Goal: Task Accomplishment & Management: Complete application form

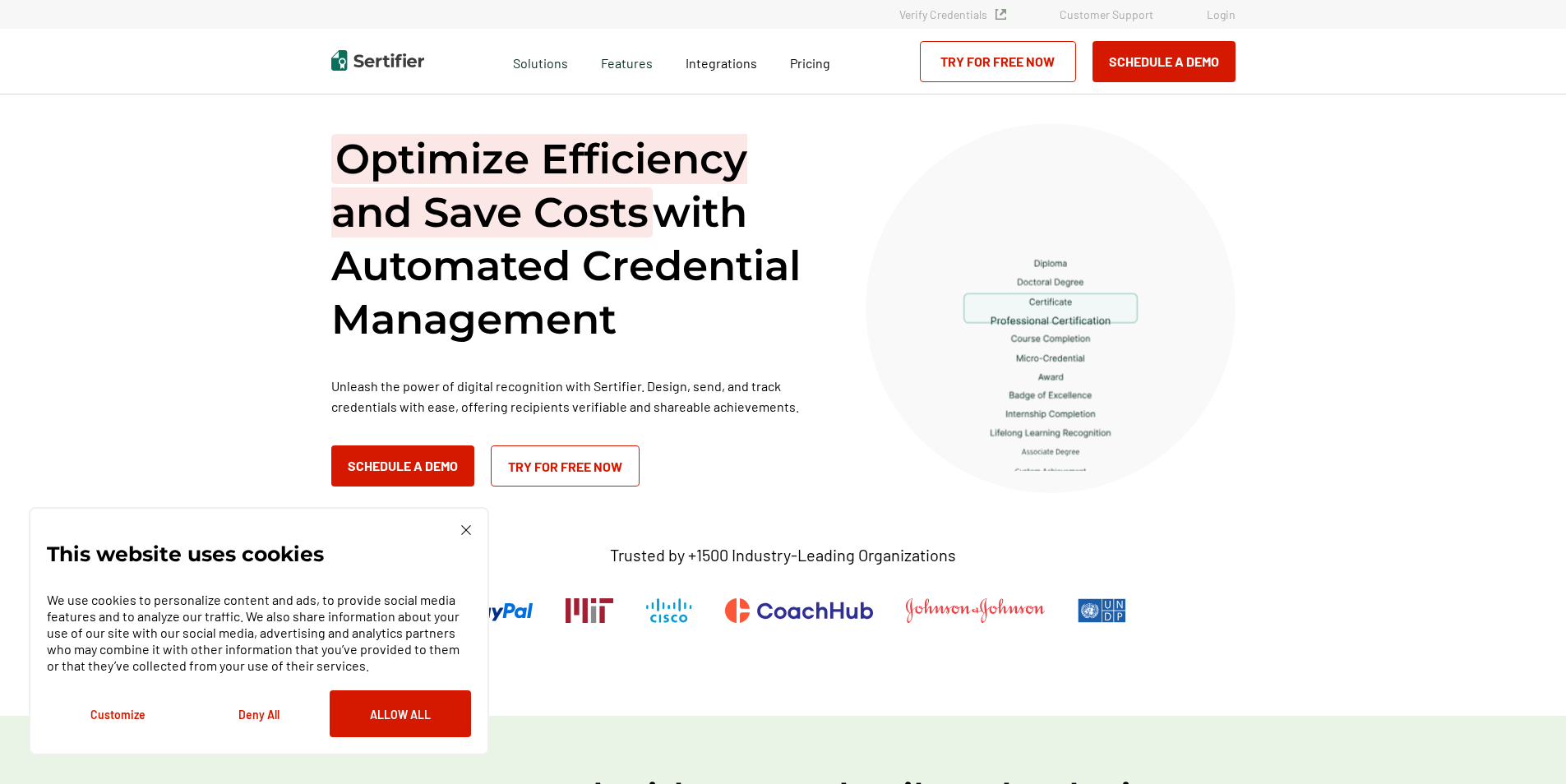
drag, startPoint x: 467, startPoint y: 528, endPoint x: 489, endPoint y: 522, distance: 22.8
click at [468, 528] on img at bounding box center [466, 529] width 10 height 10
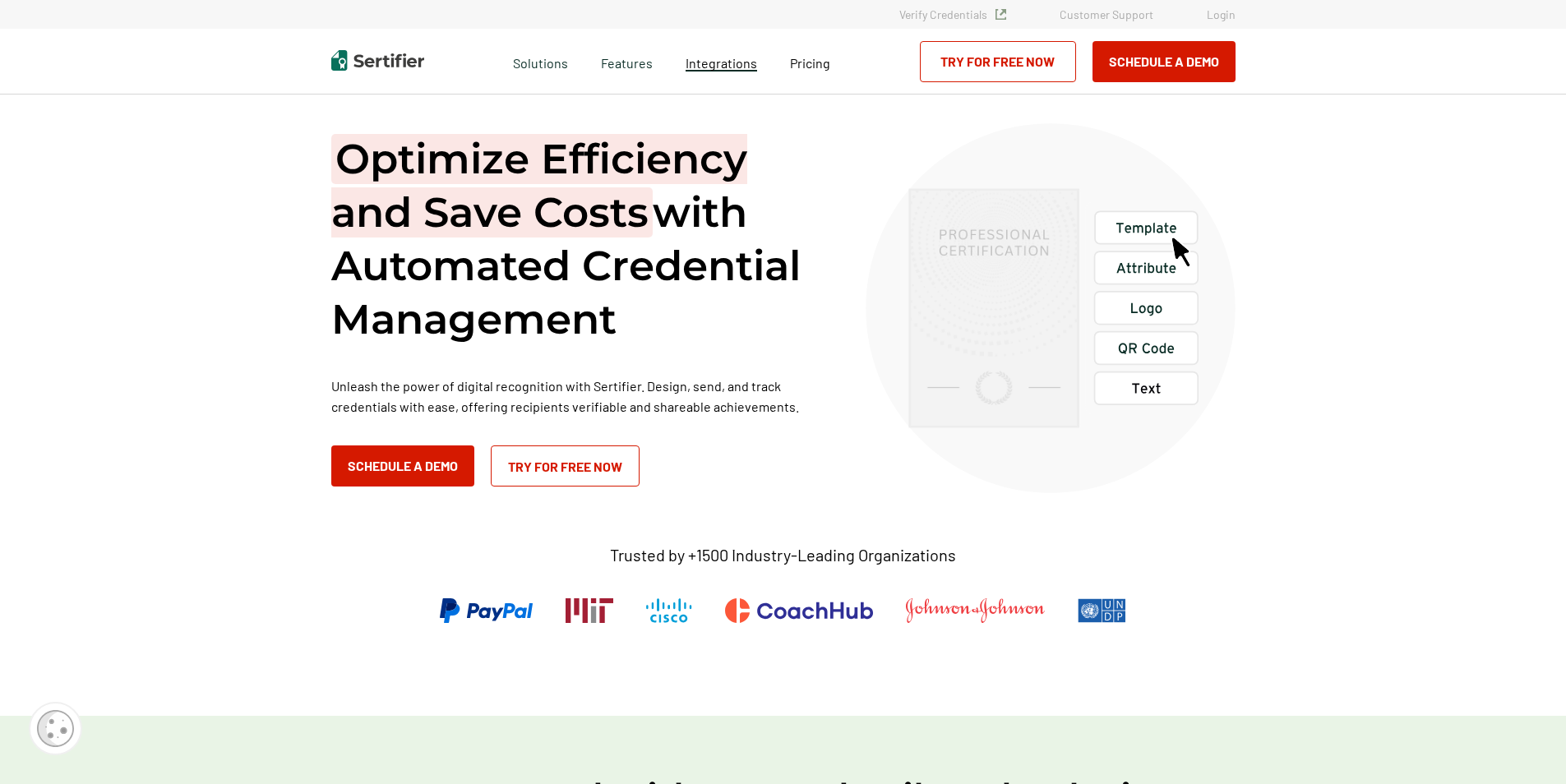
click at [710, 62] on span "Integrations" at bounding box center [721, 63] width 72 height 16
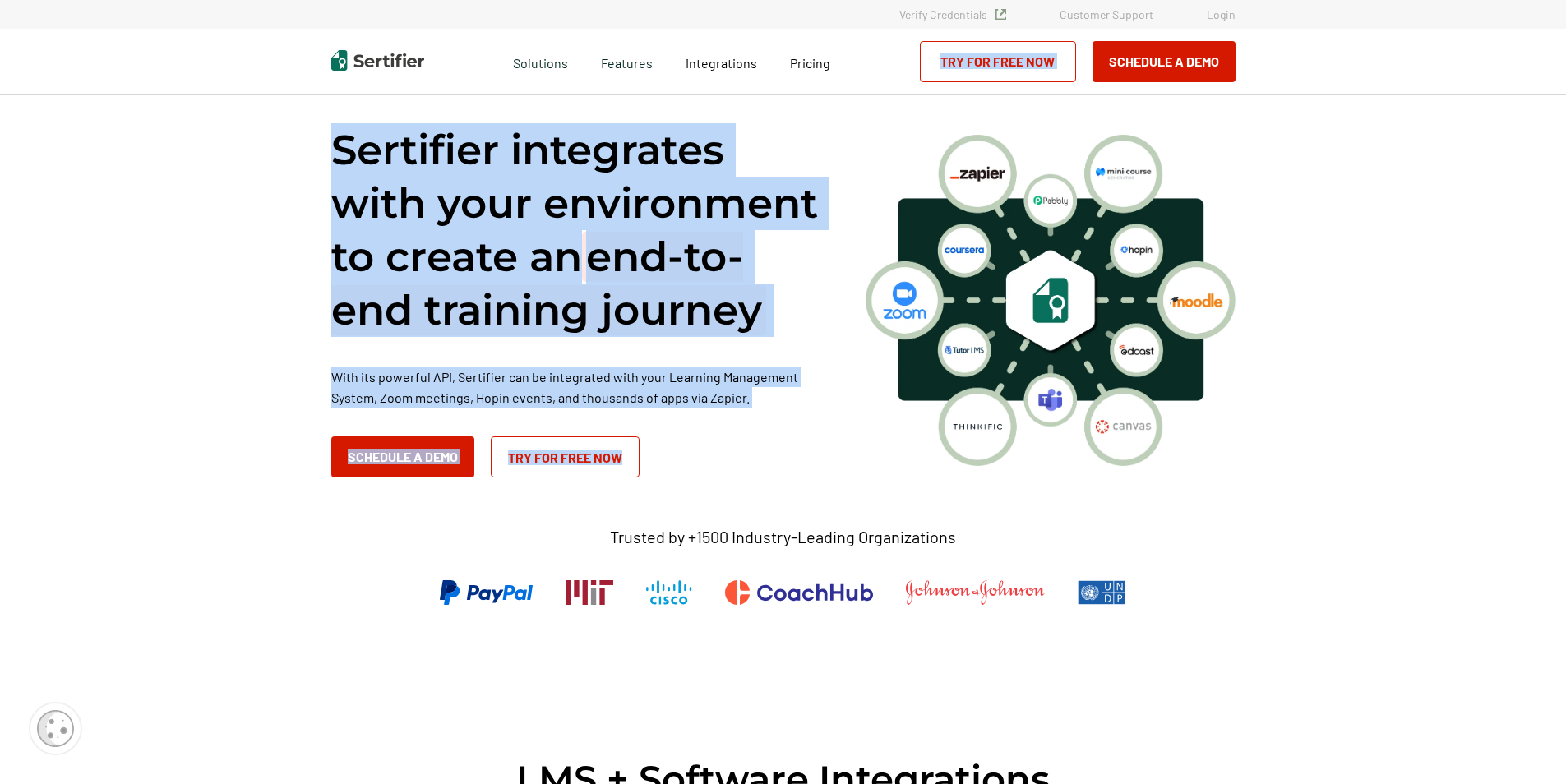
drag, startPoint x: 1565, startPoint y: 81, endPoint x: 1555, endPoint y: 657, distance: 576.1
drag, startPoint x: 1555, startPoint y: 657, endPoint x: 1439, endPoint y: 488, distance: 205.0
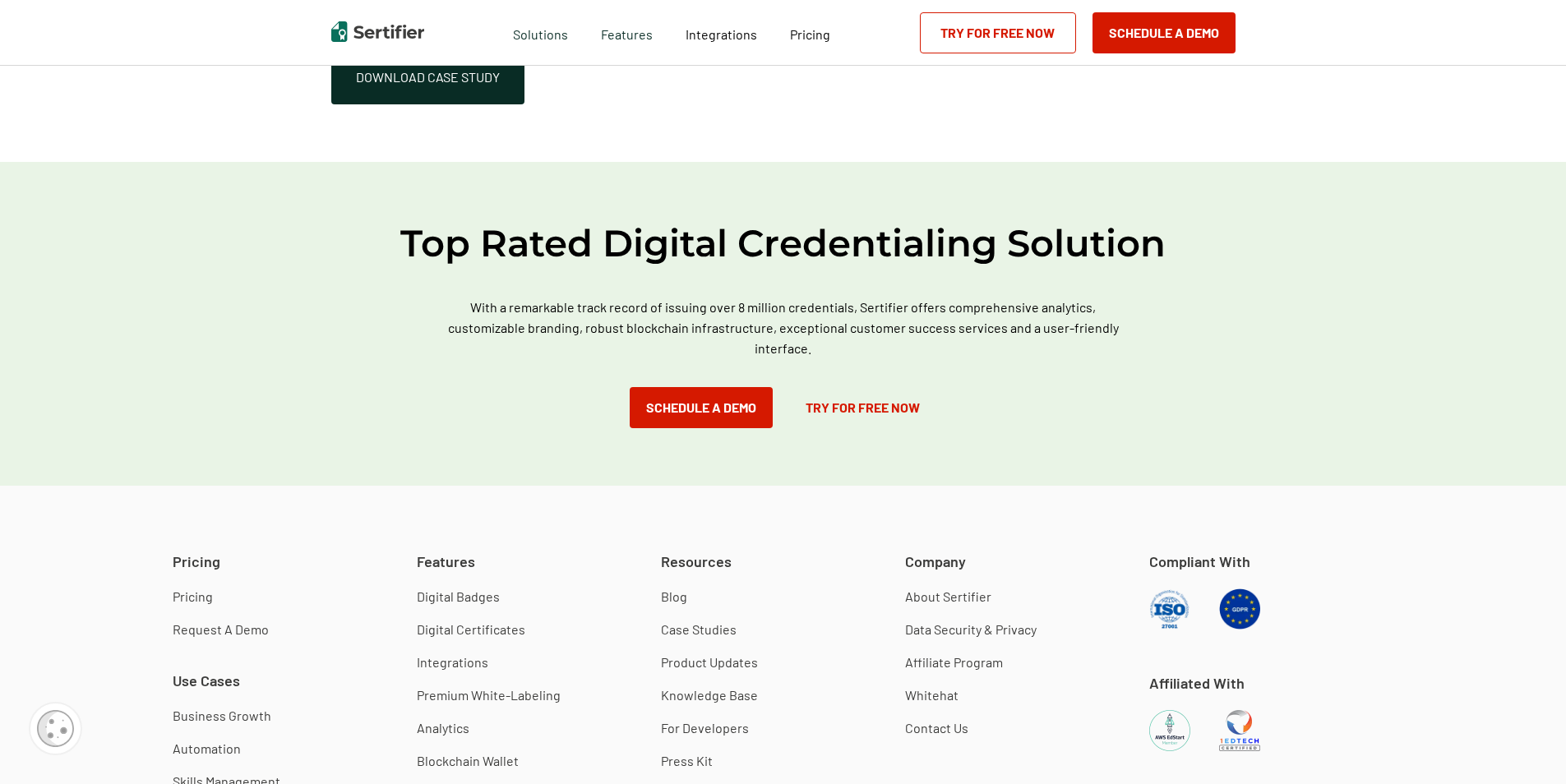
scroll to position [5333, 0]
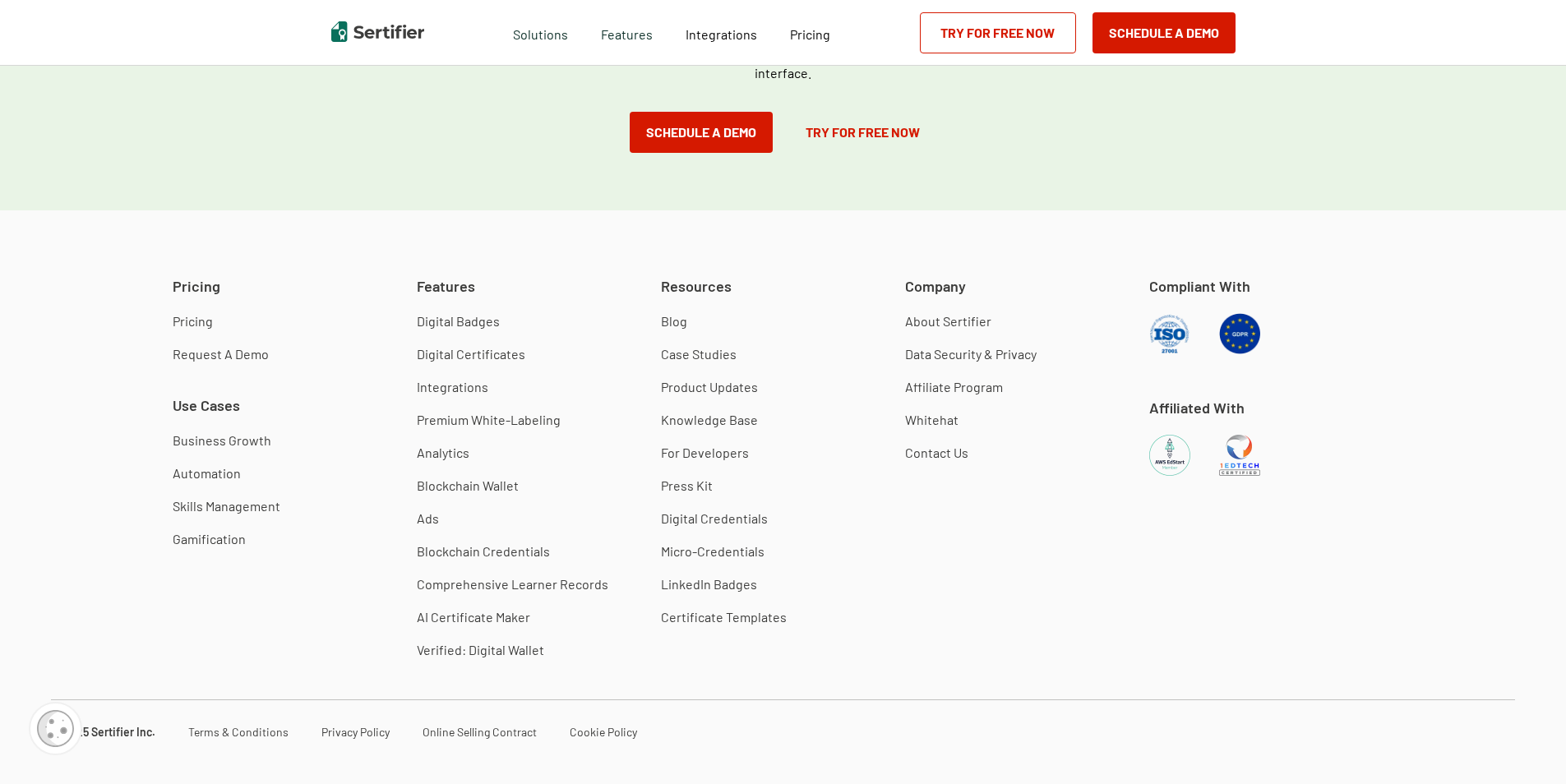
click at [937, 445] on link "Contact Us" at bounding box center [937, 453] width 64 height 17
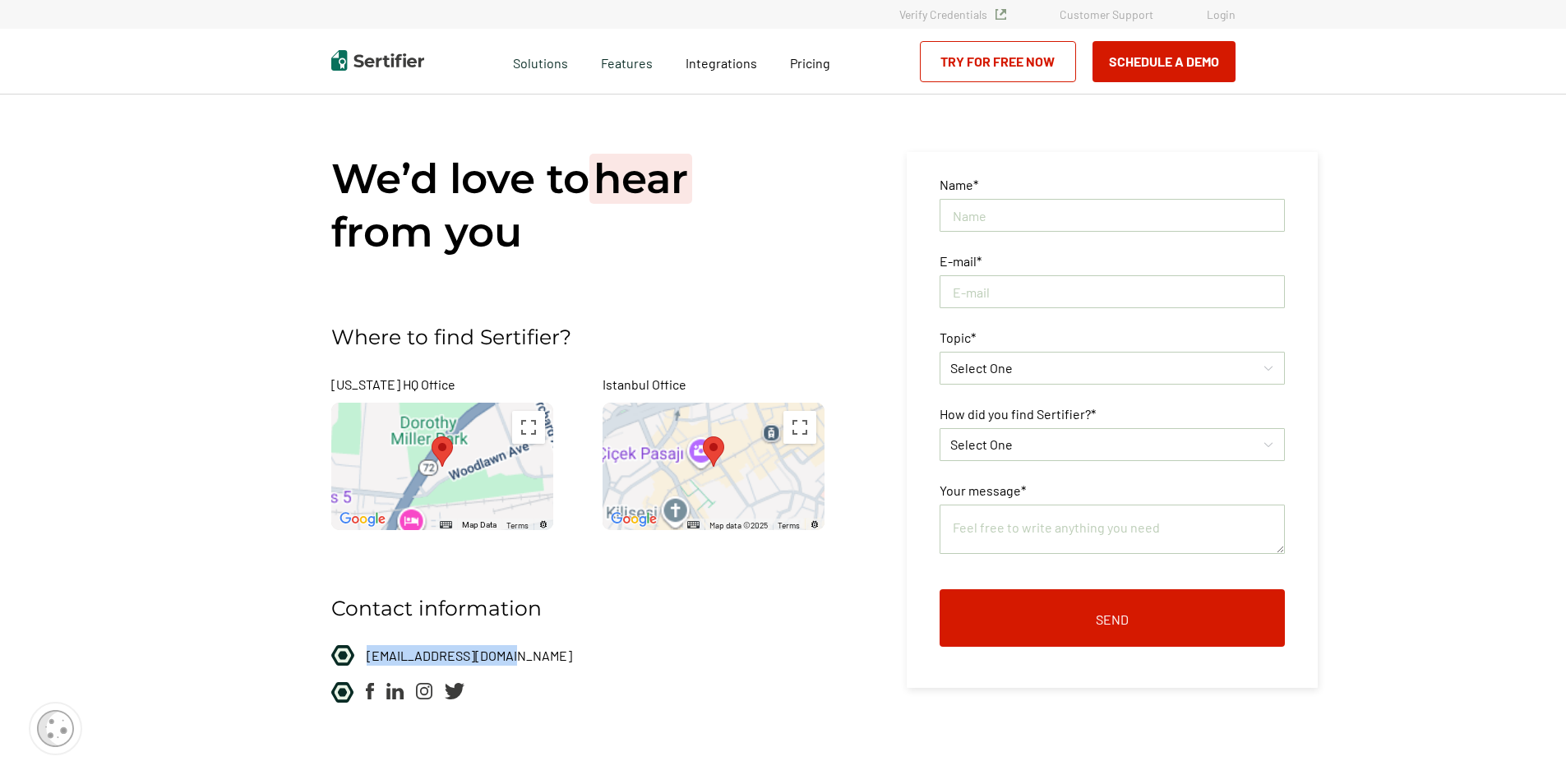
drag, startPoint x: 507, startPoint y: 657, endPoint x: 371, endPoint y: 665, distance: 136.2
click at [371, 665] on div "Contact information [EMAIL_ADDRESS][DOMAIN_NAME]" at bounding box center [603, 678] width 543 height 214
copy span "[EMAIL_ADDRESS][DOMAIN_NAME]"
drag, startPoint x: 1019, startPoint y: 216, endPoint x: 1018, endPoint y: 239, distance: 23.0
click at [1019, 216] on input "text" at bounding box center [1112, 215] width 345 height 33
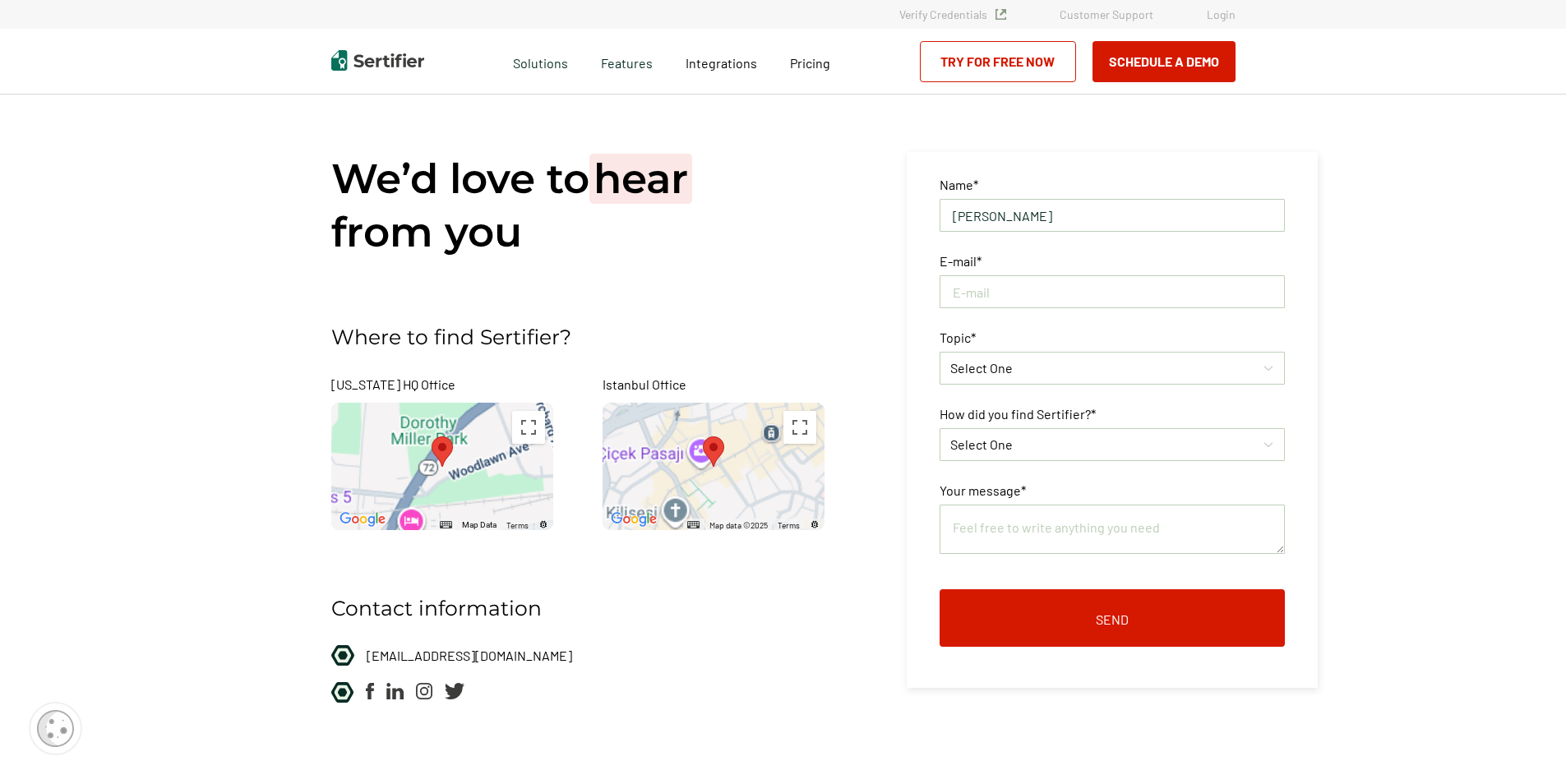
type input "[PERSON_NAME]"
type input "[DOMAIN_NAME][EMAIL_ADDRESS][US_STATE][DOMAIN_NAME]"
click at [1005, 378] on div "Select One" at bounding box center [1112, 368] width 345 height 33
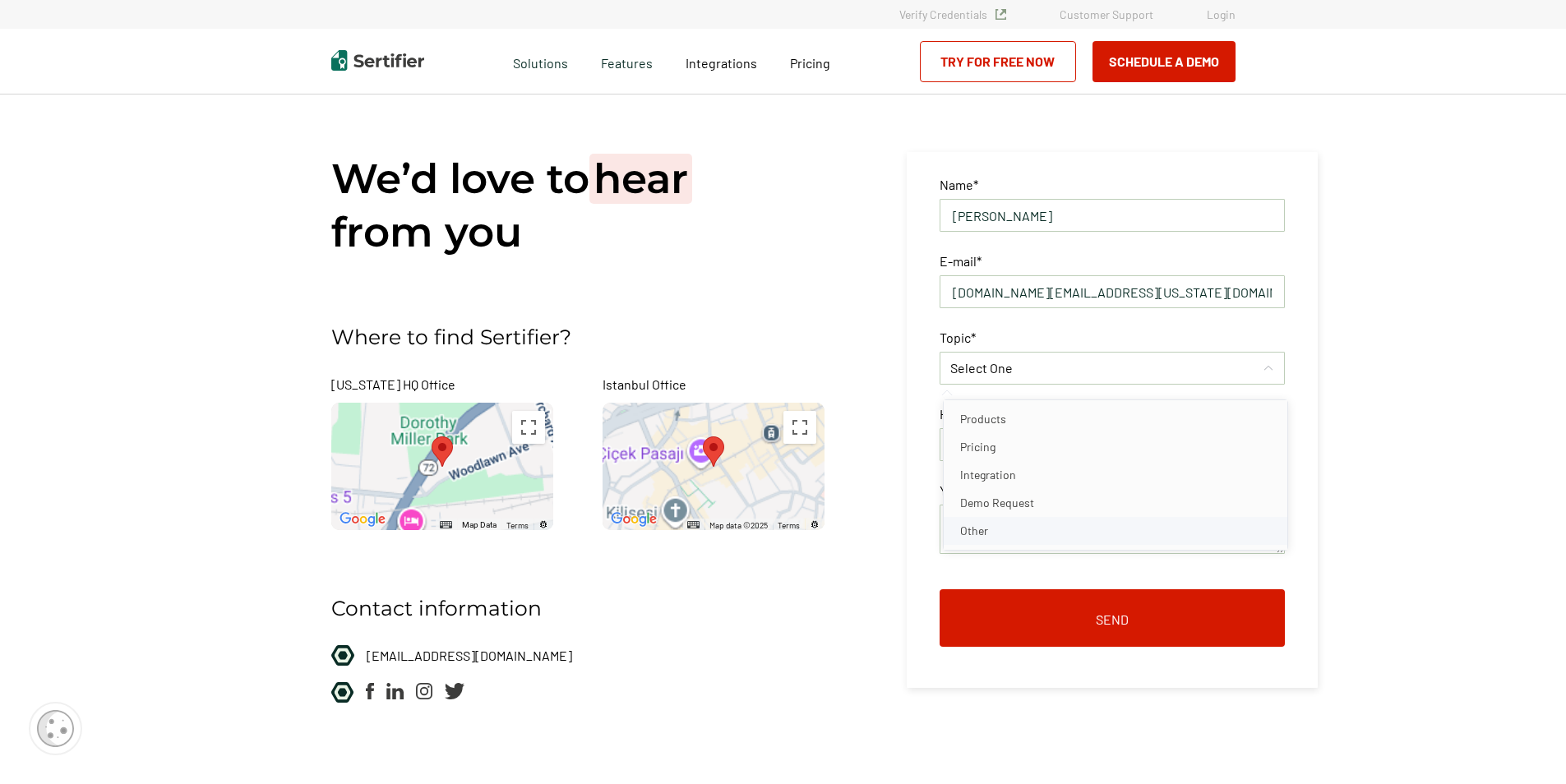
click at [1008, 540] on li "Other" at bounding box center [1116, 531] width 344 height 28
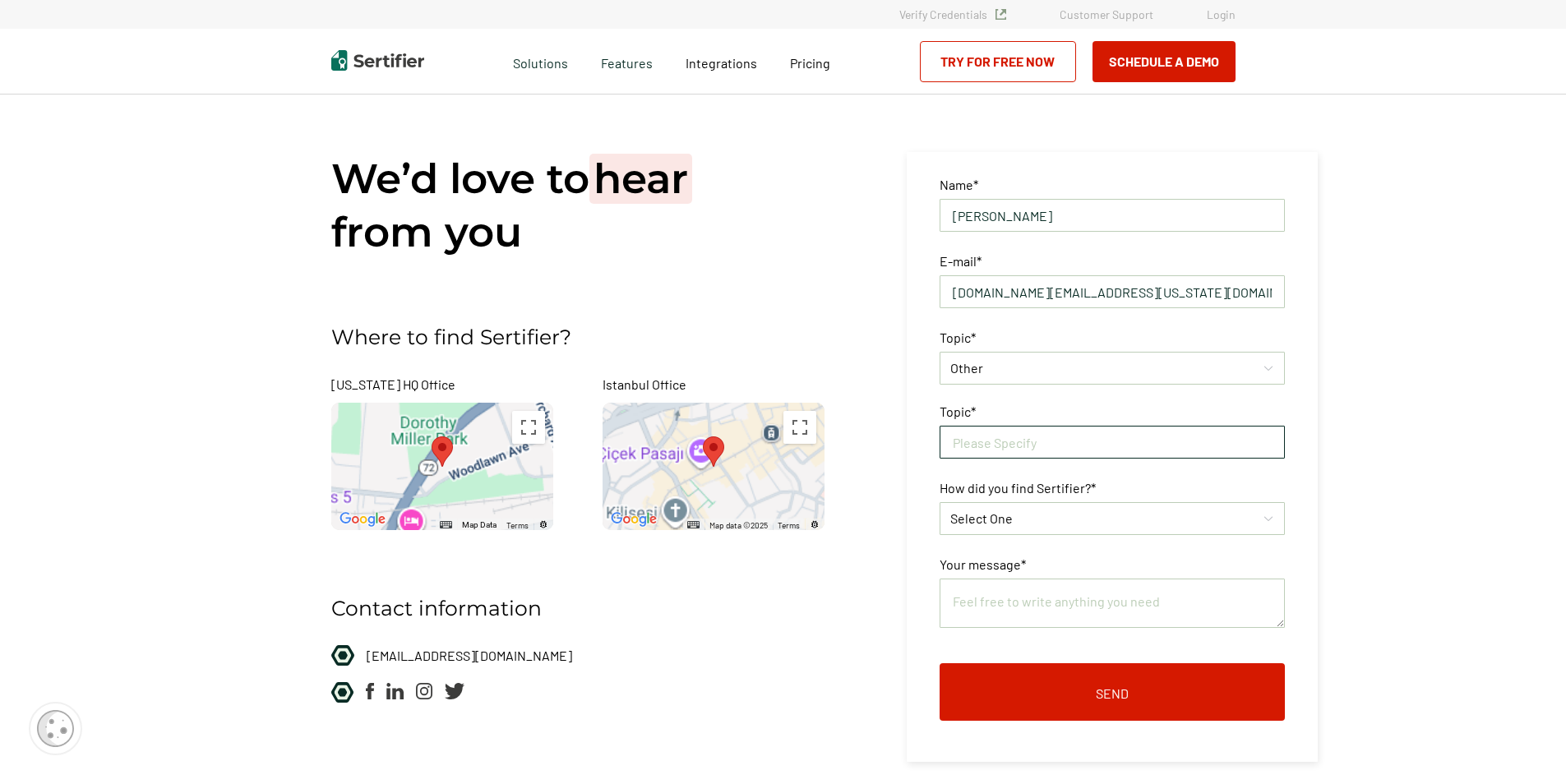
click at [1015, 451] on input "text" at bounding box center [1112, 442] width 345 height 33
type input "E"
type input "Virtual Conference Exihibtor Opportunity"
click at [1065, 524] on div "Select One" at bounding box center [1104, 518] width 307 height 20
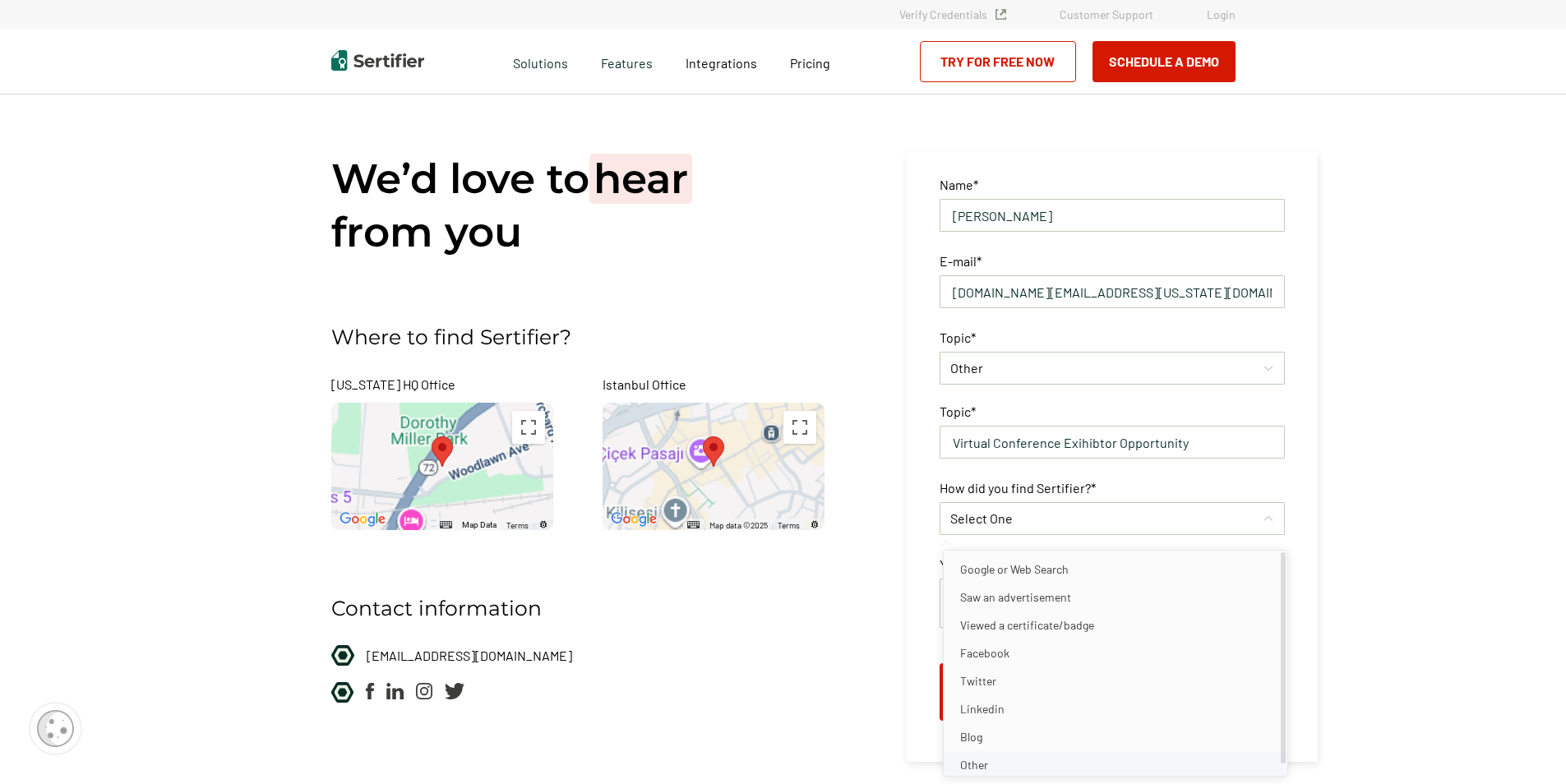
click at [1003, 771] on li "Other" at bounding box center [1116, 765] width 344 height 28
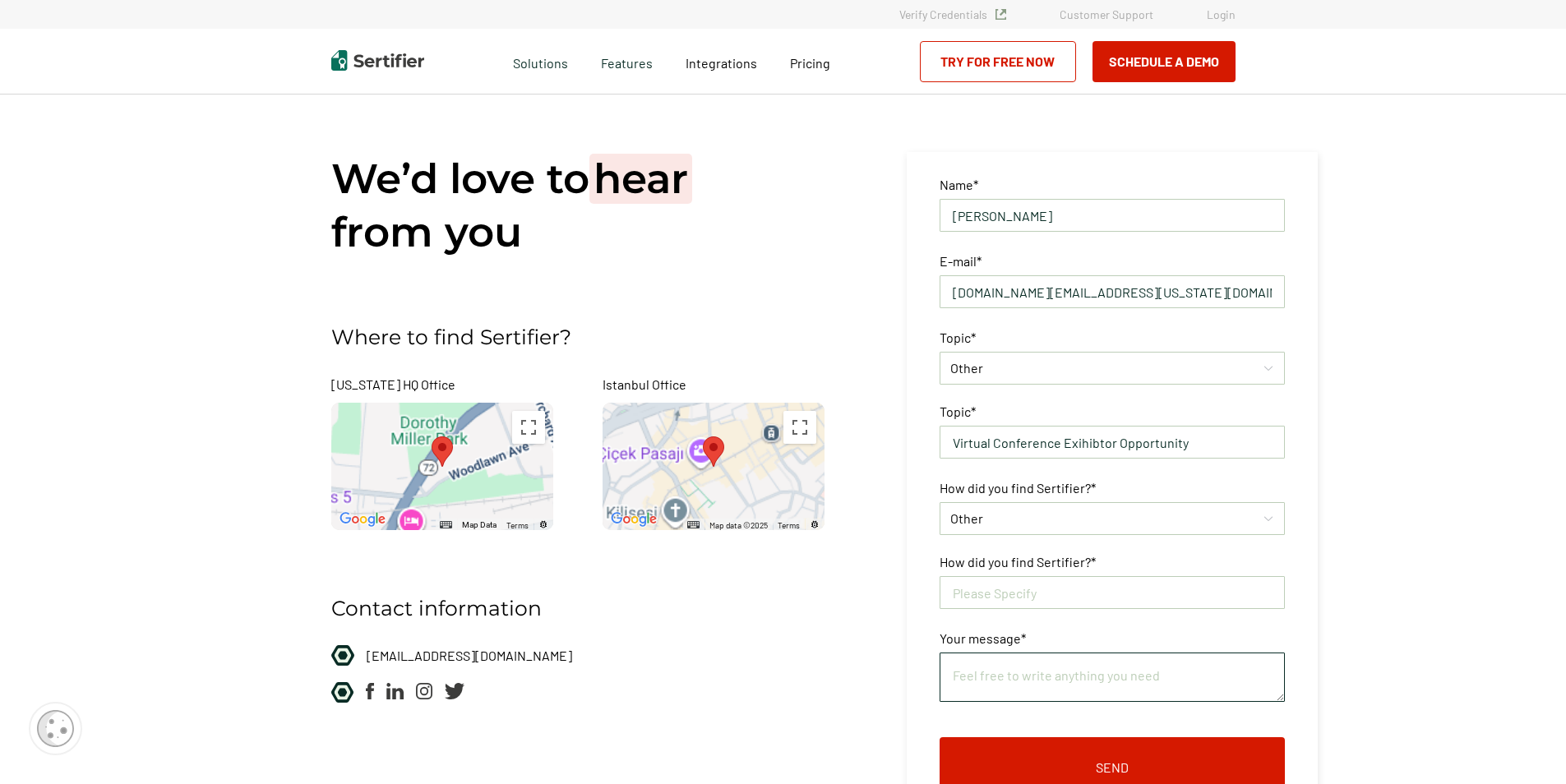
scroll to position [3, 0]
click at [988, 603] on input "text" at bounding box center [1112, 593] width 345 height 33
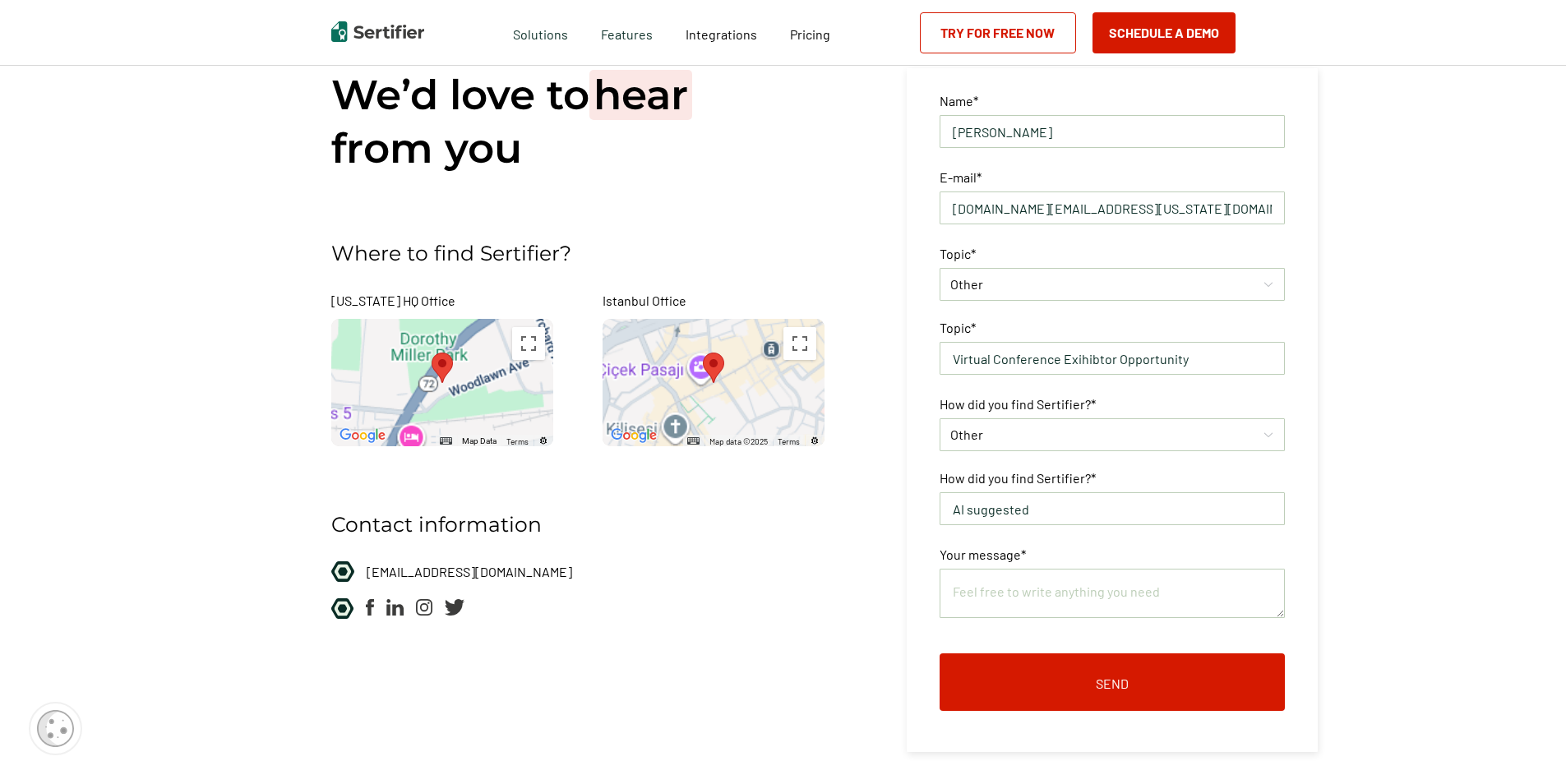
scroll to position [164, 0]
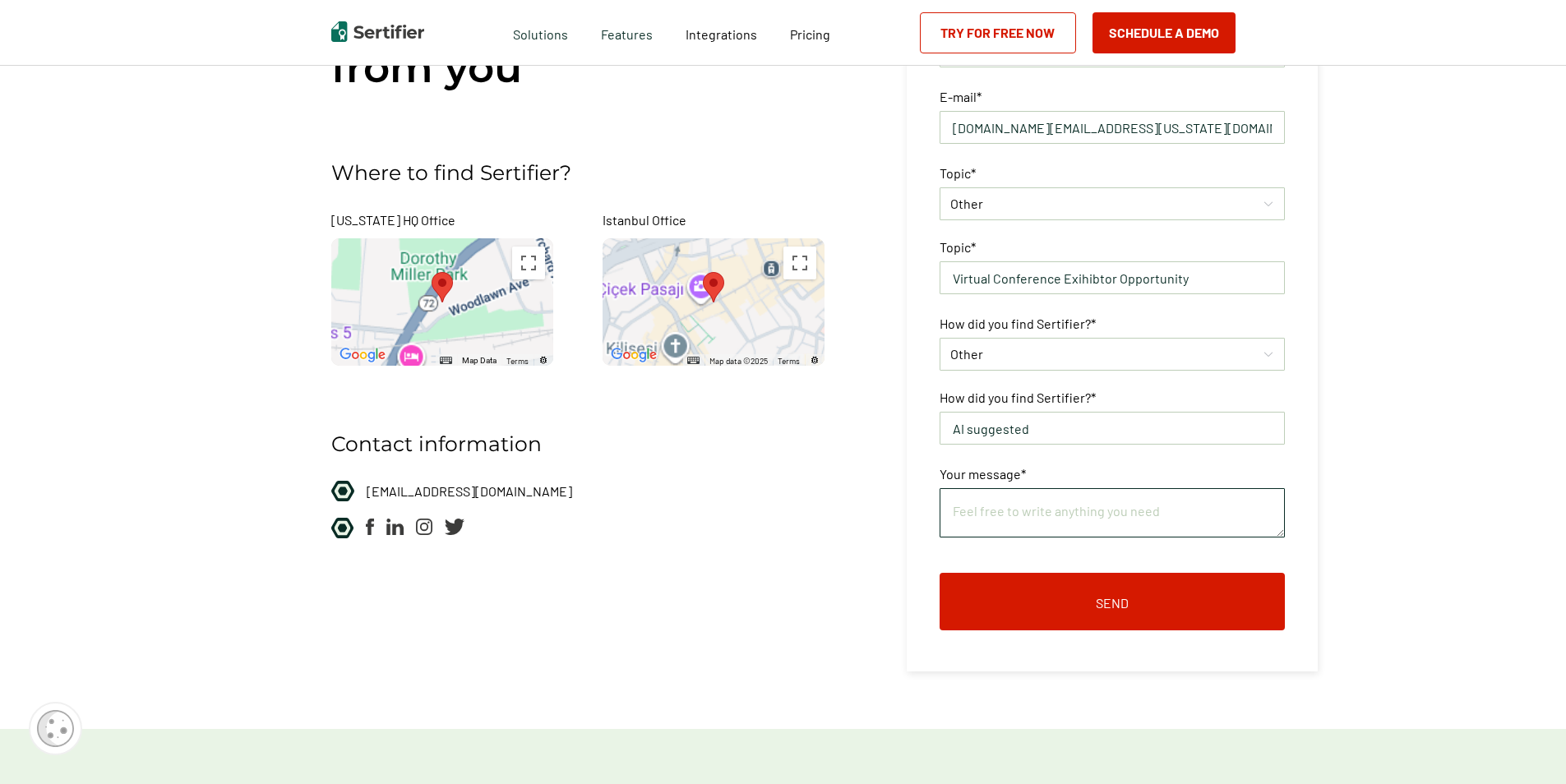
type input "AI suggested"
click at [1061, 518] on textarea at bounding box center [1112, 513] width 345 height 50
paste textarea "LoremipSUM do sitamet con adipis Elitsed Doeius temp incidi utlabore etdolo mag…"
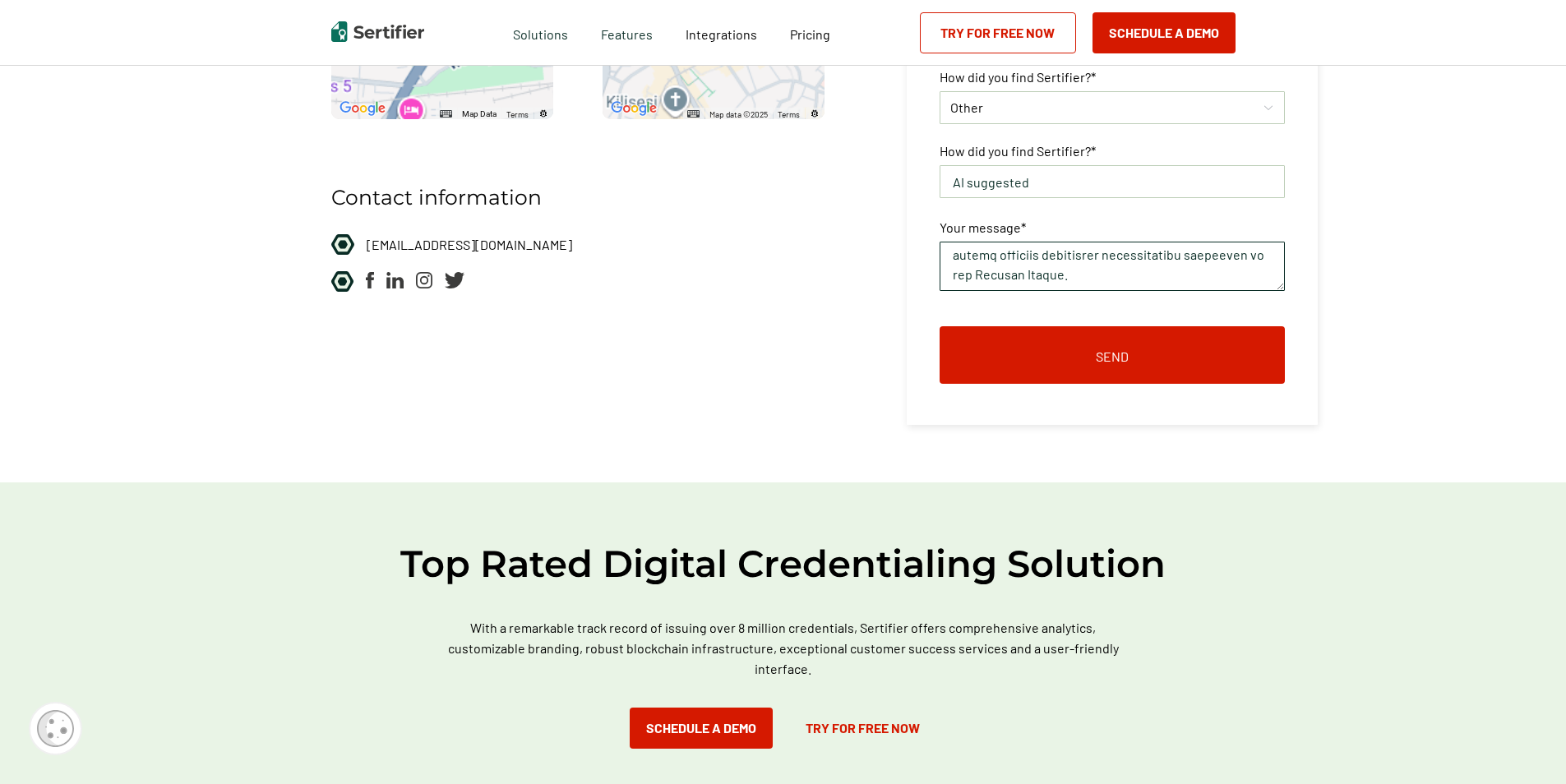
scroll to position [1062, 0]
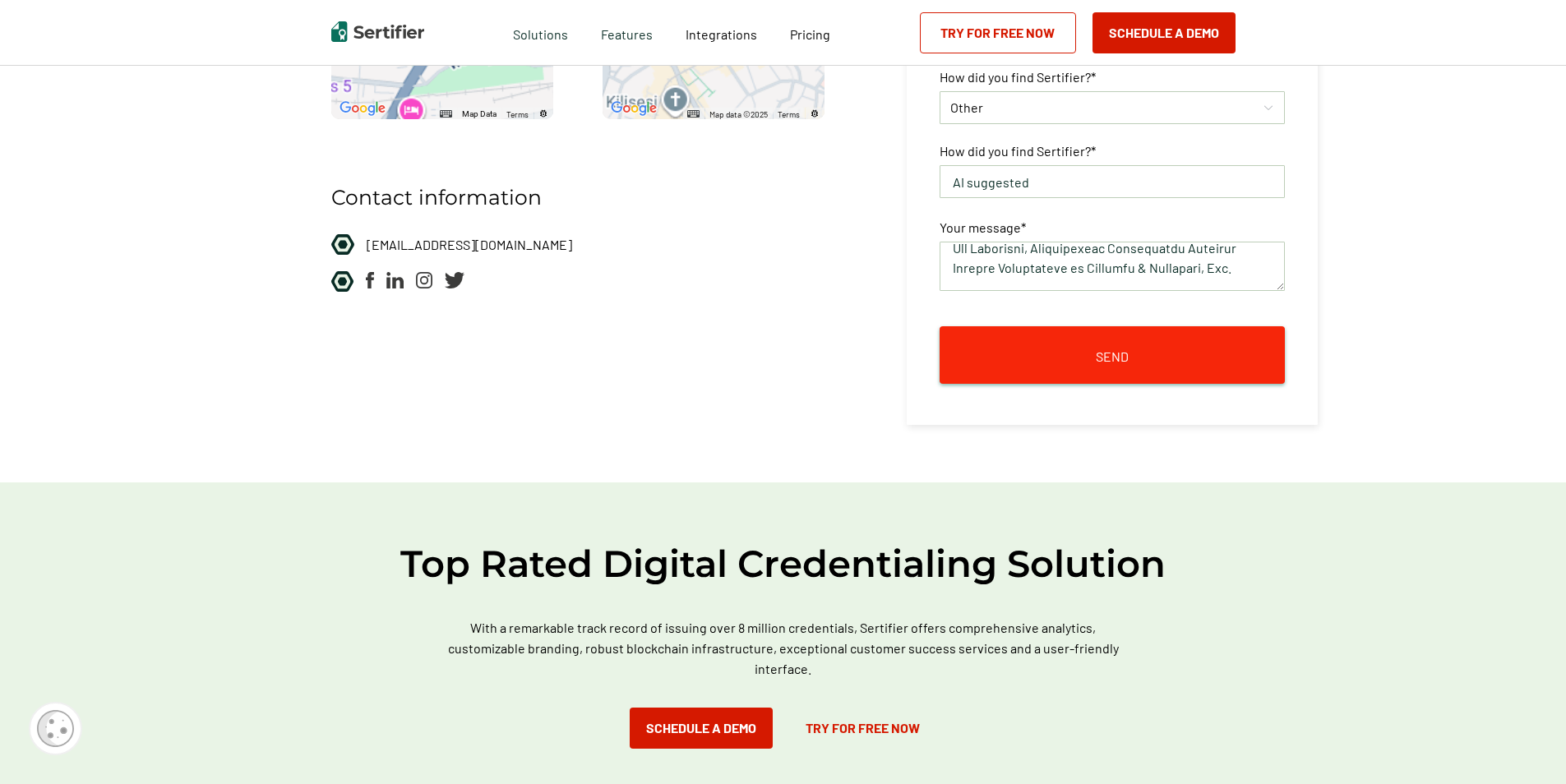
type textarea "LoremipSUM do sitamet con adipis Elitsed Doeius temp incidi utlabore etdolo mag…"
click at [1130, 364] on button "Send" at bounding box center [1112, 355] width 345 height 58
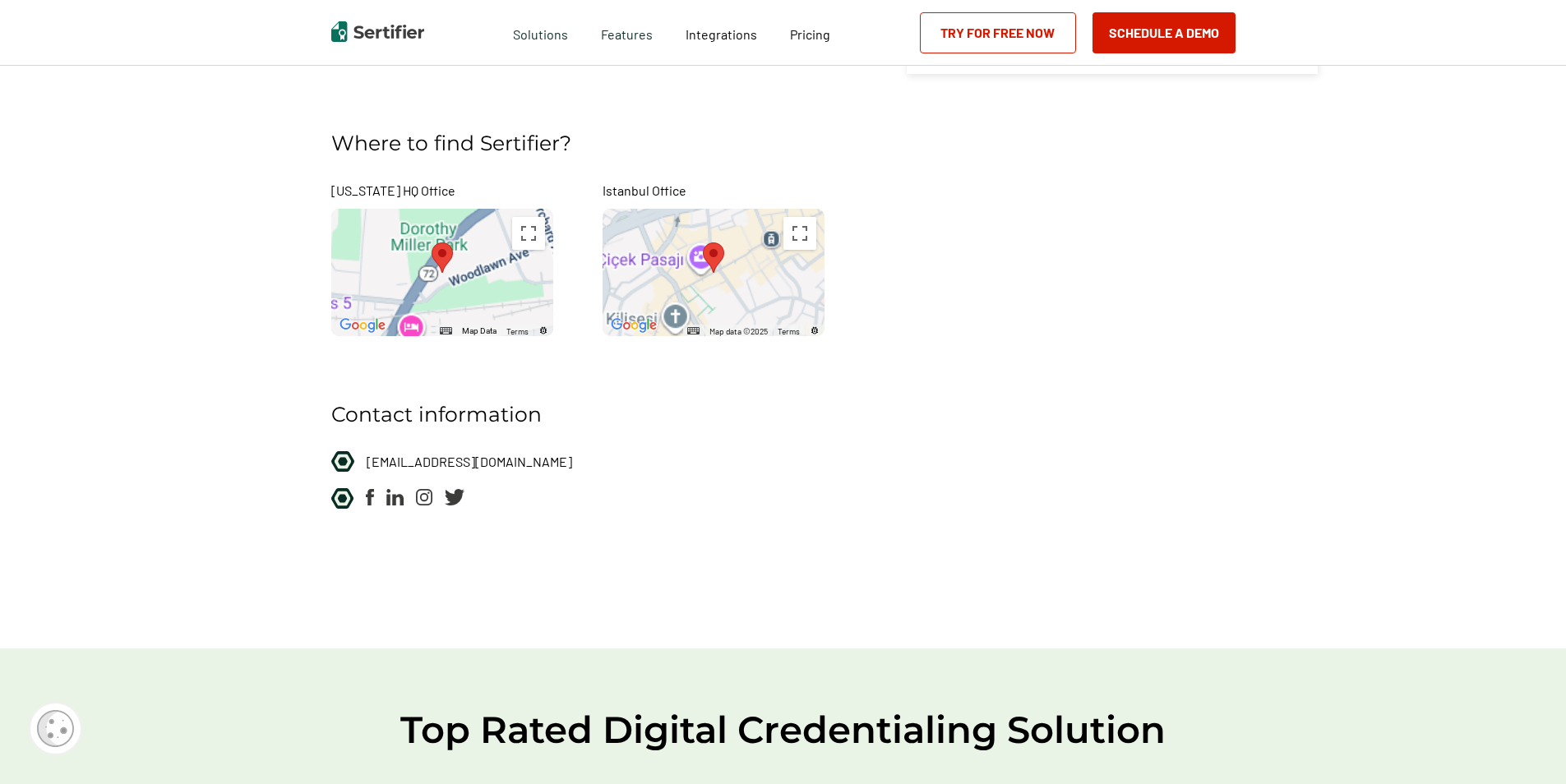
scroll to position [94, 0]
